Goal: Transaction & Acquisition: Subscribe to service/newsletter

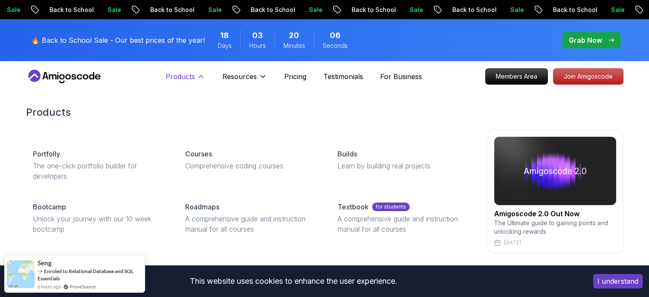
click at [184, 73] on p "Products" at bounding box center [180, 76] width 29 height 10
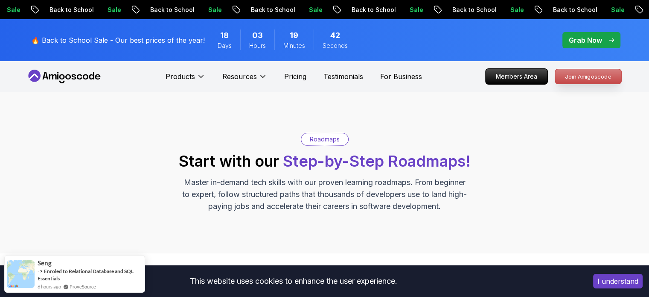
click at [583, 82] on p "Join Amigoscode" at bounding box center [589, 76] width 66 height 15
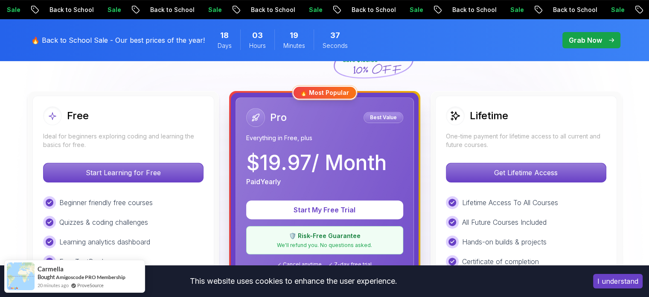
scroll to position [196, 0]
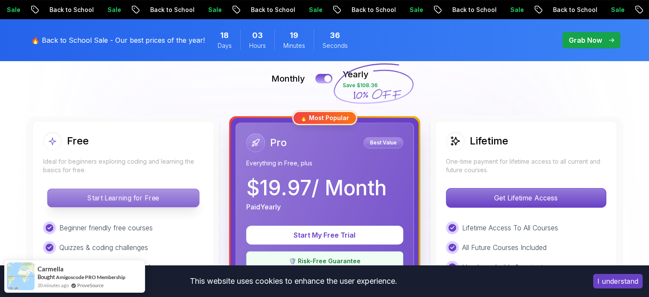
click at [114, 190] on p "Start Learning for Free" at bounding box center [123, 198] width 152 height 18
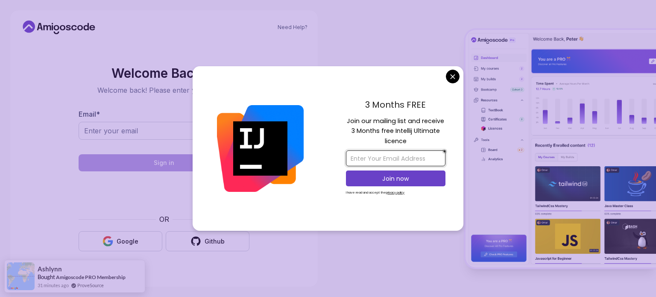
click at [398, 151] on input "email" at bounding box center [395, 158] width 99 height 16
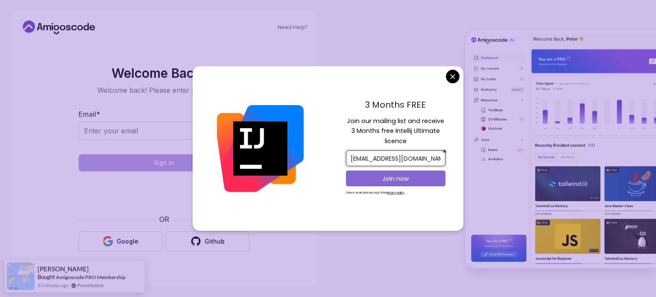
type input "[EMAIL_ADDRESS][DOMAIN_NAME]"
click at [404, 179] on p "Join now" at bounding box center [395, 178] width 81 height 9
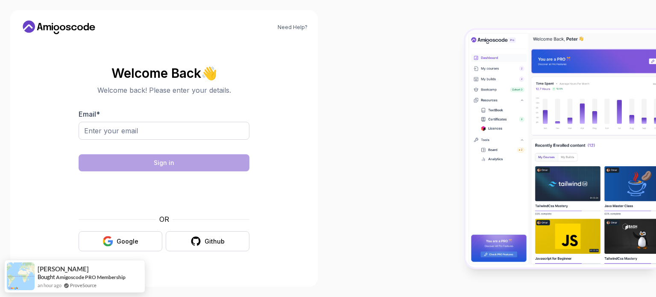
click at [392, 33] on body "Need Help? Welcome Back 👋 Welcome back! Please enter your details. Email * Sign…" at bounding box center [328, 148] width 656 height 297
click at [122, 245] on div "Google" at bounding box center [128, 241] width 22 height 9
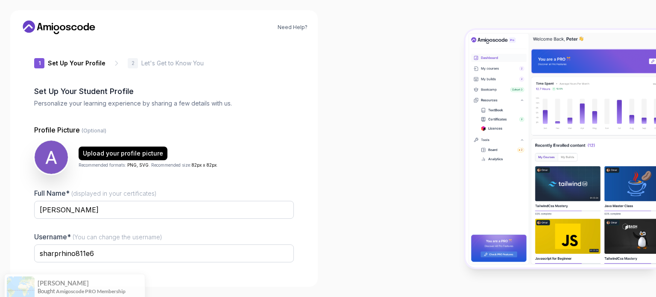
scroll to position [59, 0]
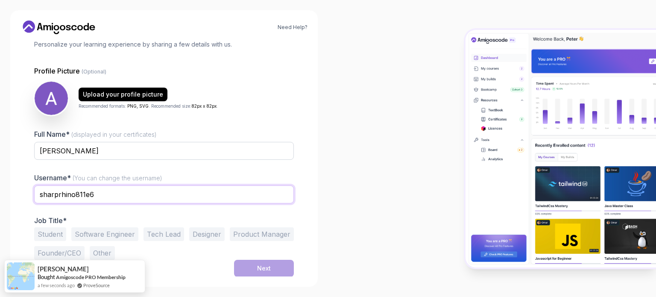
click at [129, 187] on input "sharprhino811e6" at bounding box center [164, 194] width 260 height 18
type input "s"
type input "aditibajaj"
click at [95, 234] on button "Software Engineer" at bounding box center [104, 234] width 67 height 14
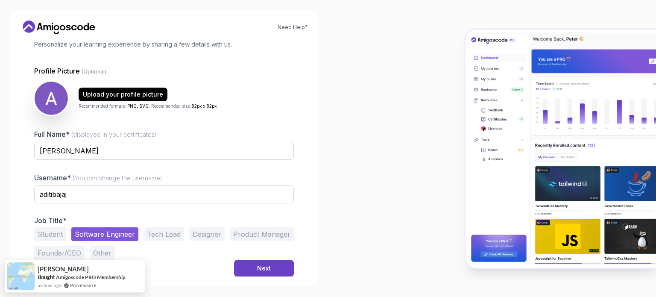
click at [64, 234] on button "Student" at bounding box center [50, 234] width 32 height 14
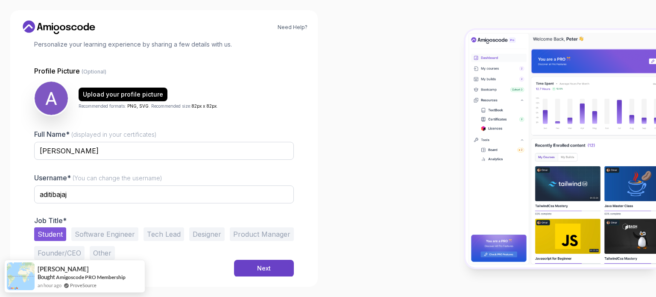
click at [87, 234] on button "Software Engineer" at bounding box center [104, 234] width 67 height 14
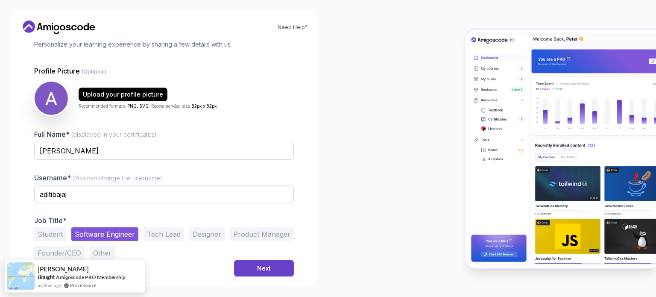
click at [256, 258] on div "Student Software Engineer Tech Lead Designer Product Manager Founder/CEO Other" at bounding box center [164, 243] width 260 height 32
click at [258, 267] on div "Next" at bounding box center [264, 268] width 14 height 9
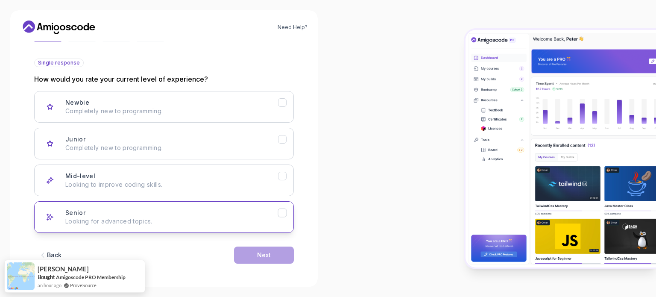
scroll to position [85, 0]
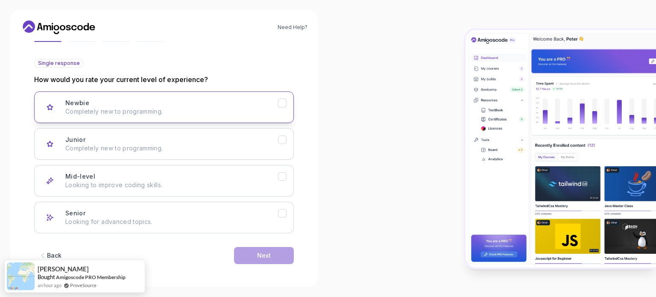
click at [178, 107] on p "Completely new to programming." at bounding box center [171, 111] width 213 height 9
click at [257, 253] on div "Next" at bounding box center [264, 255] width 14 height 9
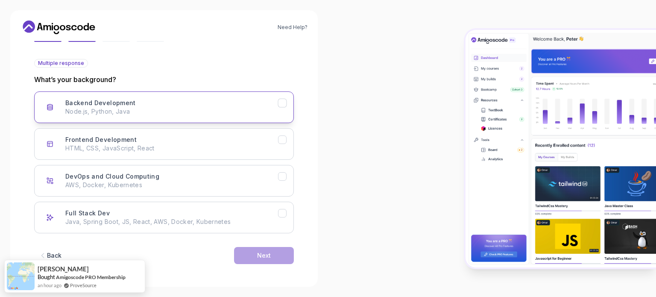
click at [168, 104] on div "Backend Development Node.js, Python, Java" at bounding box center [171, 107] width 213 height 17
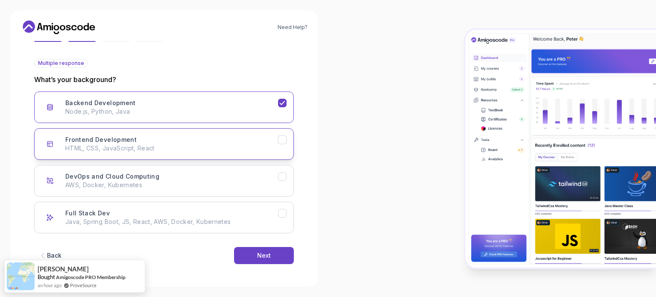
click at [159, 145] on p "HTML, CSS, JavaScript, React" at bounding box center [171, 148] width 213 height 9
click at [260, 249] on button "Next" at bounding box center [264, 255] width 60 height 17
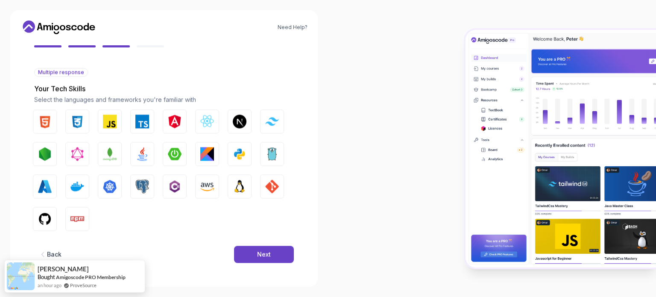
scroll to position [76, 0]
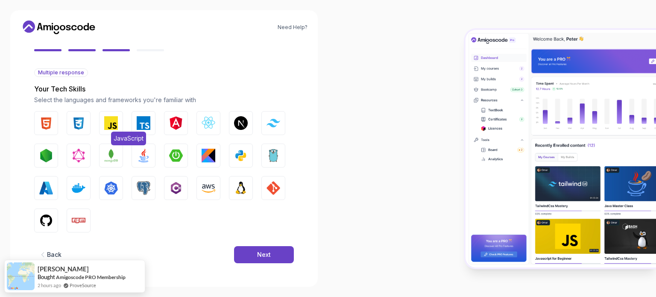
click at [108, 125] on img "button" at bounding box center [111, 123] width 14 height 14
click at [51, 124] on img "button" at bounding box center [46, 123] width 14 height 14
click at [79, 128] on img "button" at bounding box center [79, 123] width 14 height 14
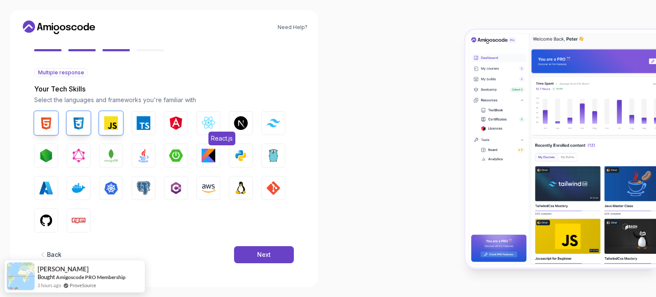
click at [207, 128] on img "button" at bounding box center [209, 123] width 14 height 14
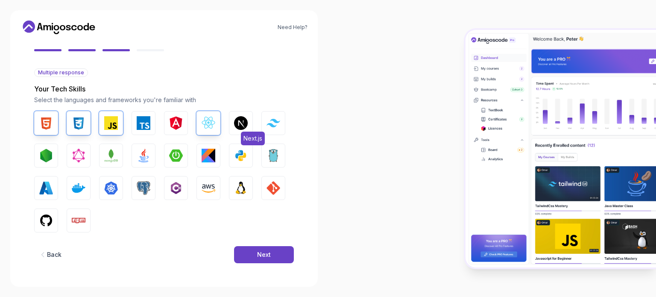
click at [233, 129] on button "Next.js" at bounding box center [241, 123] width 24 height 24
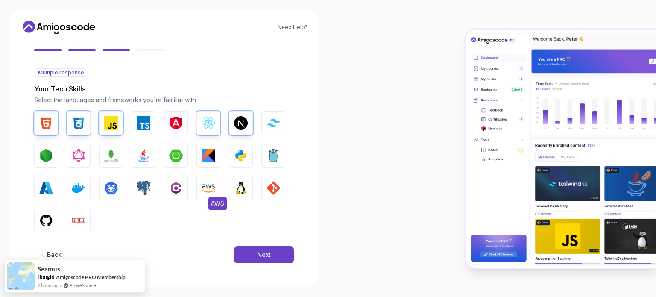
click at [210, 187] on img "button" at bounding box center [209, 188] width 14 height 14
click at [82, 212] on button "Npm" at bounding box center [79, 220] width 24 height 24
click at [76, 216] on img "button" at bounding box center [79, 221] width 14 height 14
click at [42, 155] on img "button" at bounding box center [46, 156] width 14 height 14
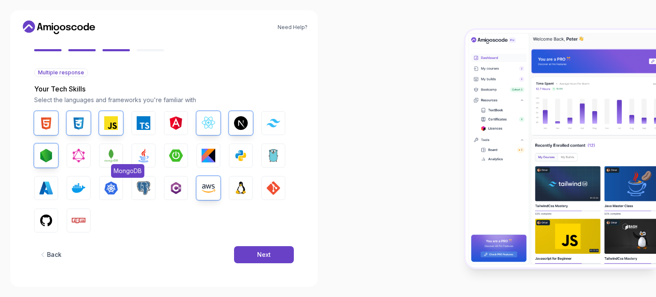
click at [104, 150] on button "MongoDB" at bounding box center [111, 155] width 24 height 24
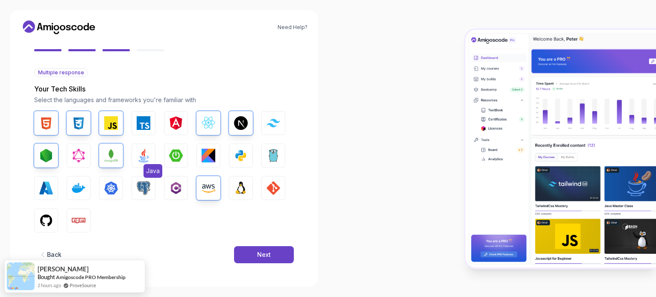
click at [137, 153] on img "button" at bounding box center [144, 156] width 14 height 14
click at [282, 249] on button "Next" at bounding box center [264, 254] width 60 height 17
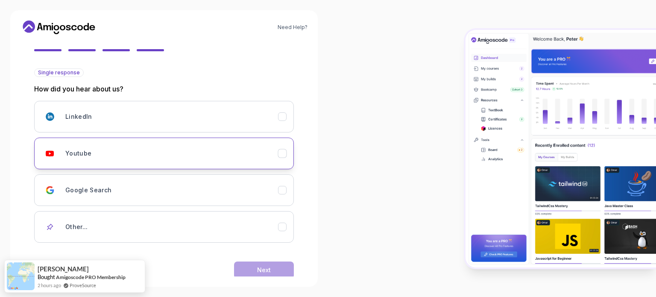
click at [149, 160] on div "Youtube" at bounding box center [171, 153] width 213 height 17
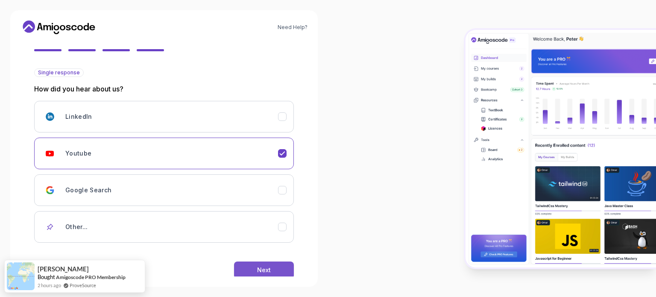
click at [256, 263] on button "Next" at bounding box center [264, 269] width 60 height 17
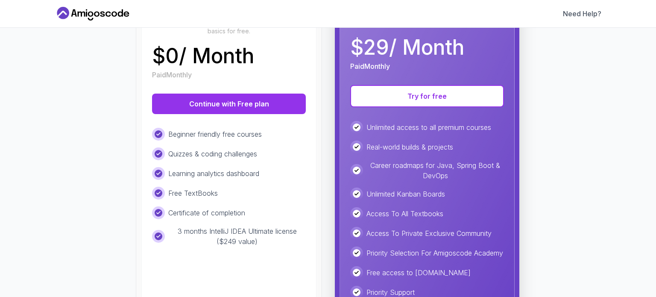
scroll to position [143, 0]
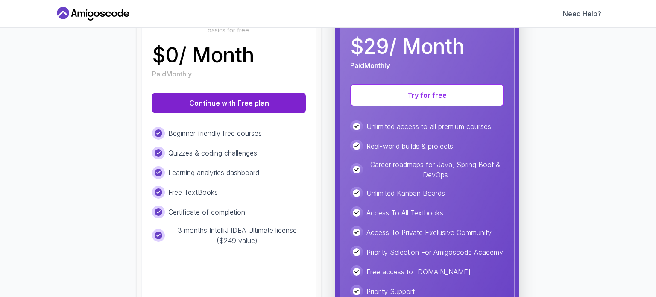
click at [237, 105] on button "Continue with Free plan" at bounding box center [229, 103] width 154 height 20
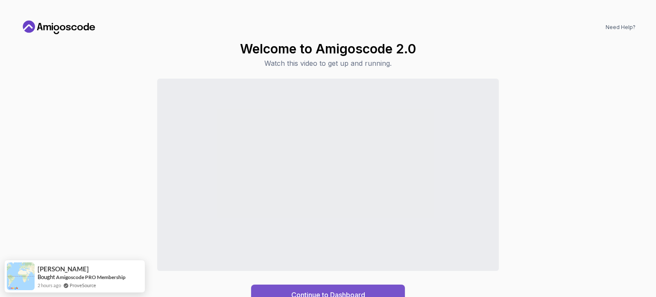
click at [279, 292] on button "Continue to Dashboard" at bounding box center [328, 294] width 154 height 20
